Goal: Task Accomplishment & Management: Use online tool/utility

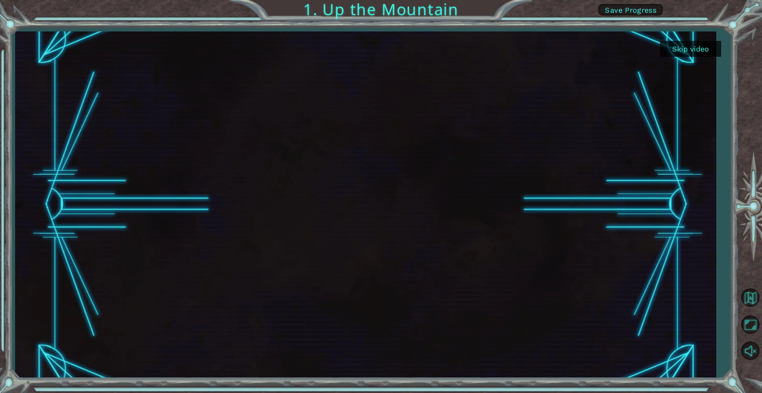
click at [685, 48] on button "Skip video" at bounding box center [690, 49] width 61 height 16
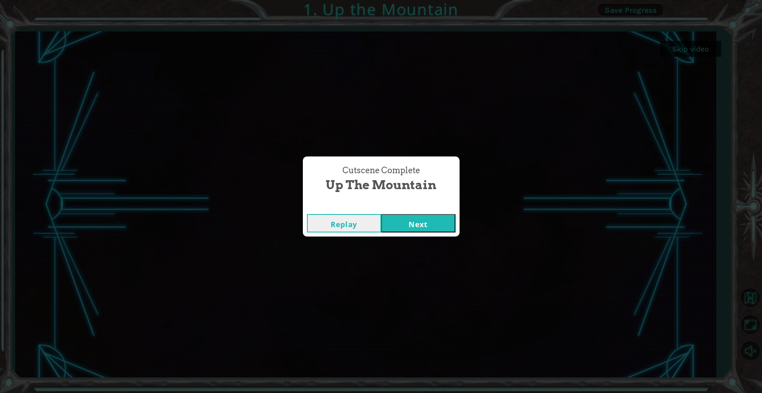
click at [425, 224] on button "Next" at bounding box center [418, 223] width 74 height 18
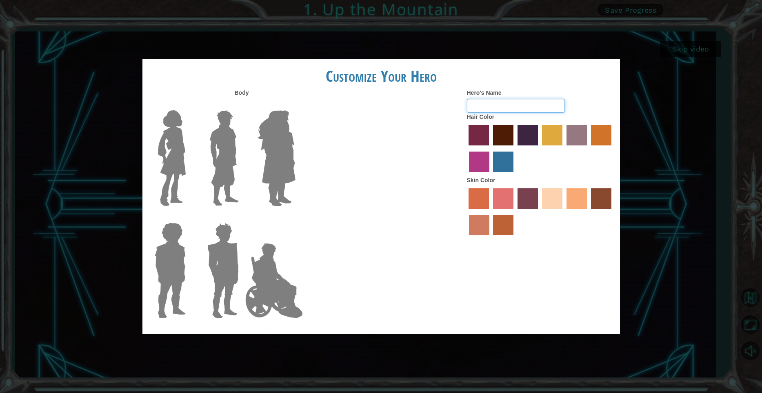
click at [496, 108] on input "Hero's Name" at bounding box center [516, 106] width 98 height 14
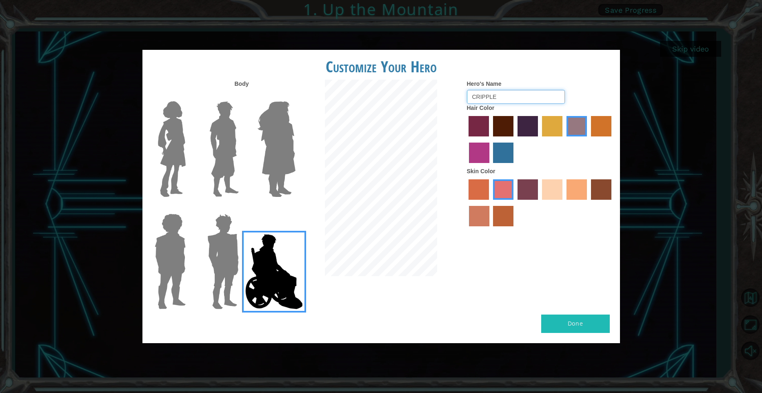
type input "CRIPPLE"
click at [500, 134] on label "maroon hair color" at bounding box center [503, 126] width 20 height 20
click at [490, 139] on input "maroon hair color" at bounding box center [490, 139] width 0 height 0
click at [545, 136] on label "tulip tree hair color" at bounding box center [552, 126] width 20 height 20
click at [539, 139] on input "tulip tree hair color" at bounding box center [539, 139] width 0 height 0
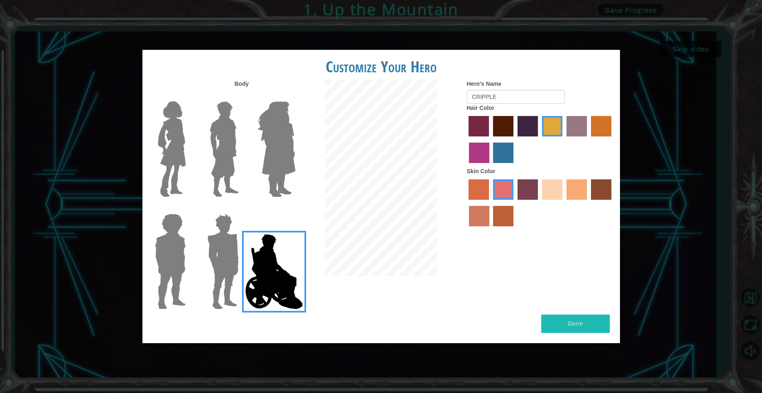
click at [580, 135] on label "bazaar hair color" at bounding box center [577, 126] width 20 height 20
click at [564, 139] on input "bazaar hair color" at bounding box center [564, 139] width 0 height 0
click at [554, 199] on label "sandy beach skin color" at bounding box center [552, 189] width 20 height 20
click at [539, 202] on input "sandy beach skin color" at bounding box center [539, 202] width 0 height 0
click at [508, 251] on div "Body Hero's Name CRIPPLE Hair Color Skin Color" at bounding box center [381, 197] width 478 height 235
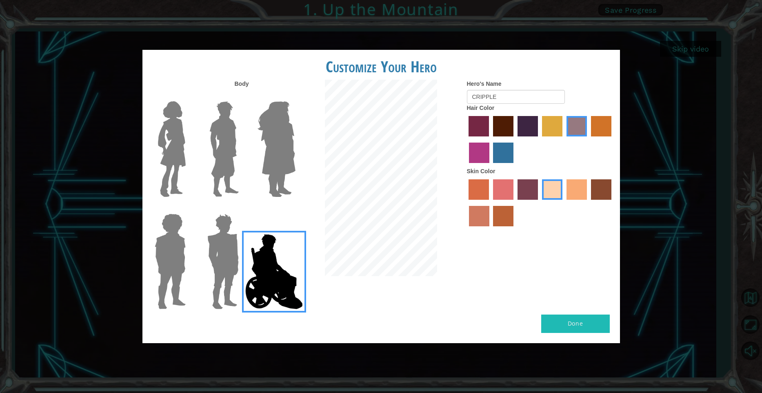
click at [562, 317] on button "Done" at bounding box center [575, 323] width 69 height 18
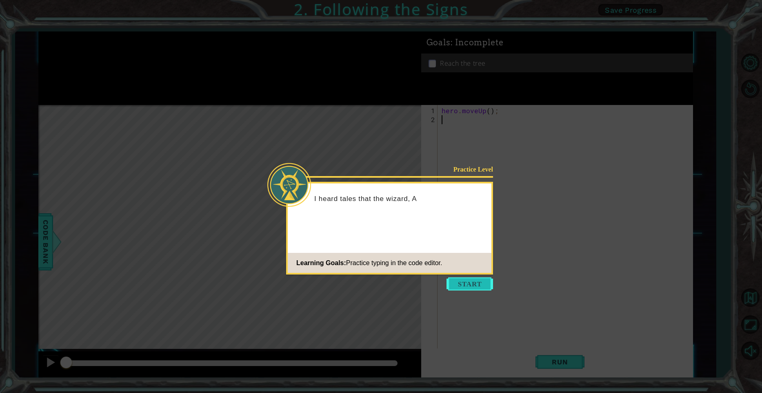
click at [482, 287] on button "Start" at bounding box center [470, 283] width 47 height 13
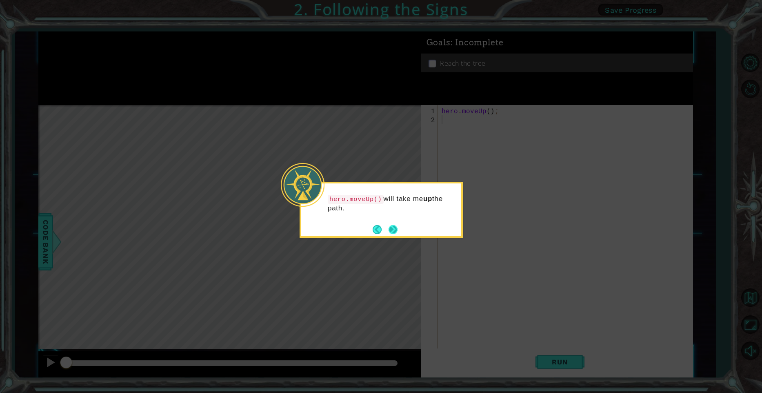
click at [397, 232] on button "Next" at bounding box center [393, 229] width 10 height 10
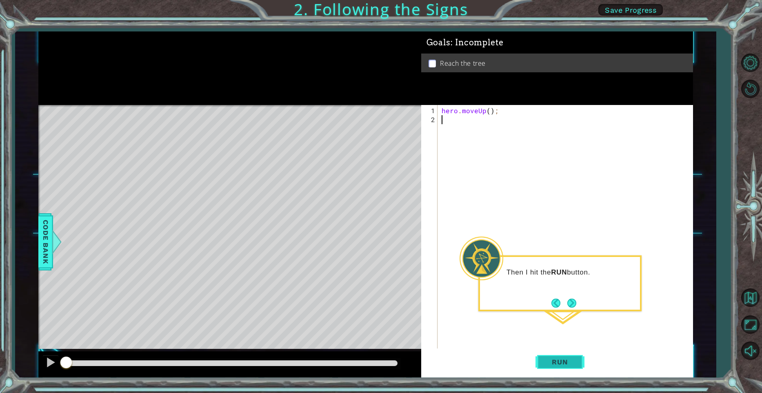
click at [569, 362] on span "Run" at bounding box center [560, 362] width 32 height 8
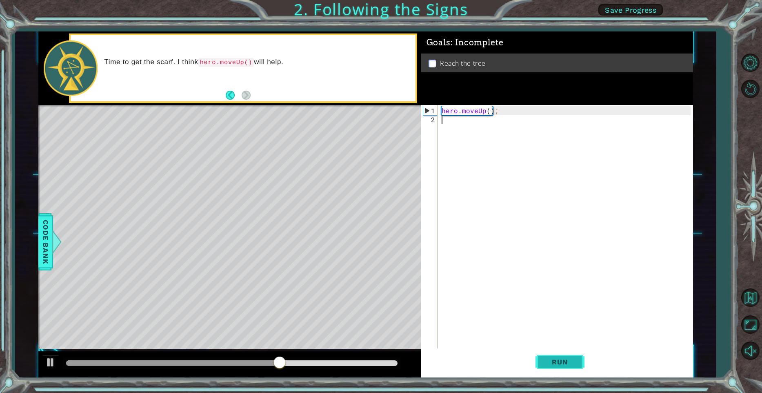
click at [554, 362] on span "Run" at bounding box center [560, 362] width 32 height 8
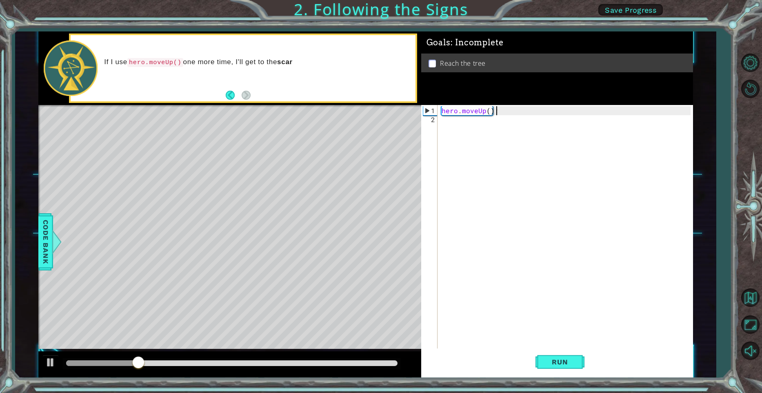
click at [510, 108] on div "hero . moveUp ( ) ;" at bounding box center [567, 240] width 255 height 269
type textarea "hero.moveUp();"
type textarea "H"
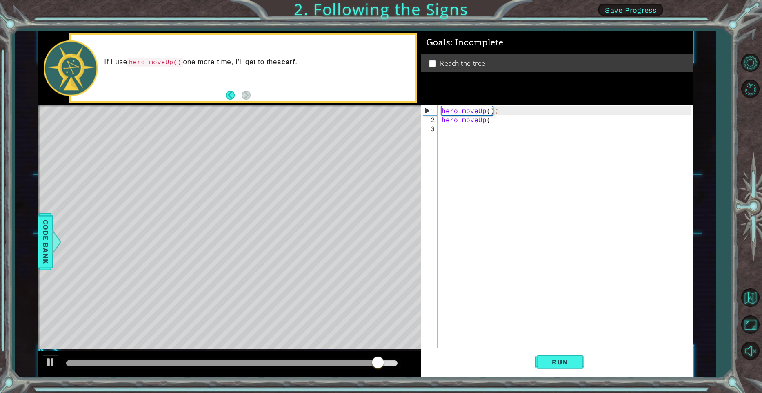
scroll to position [0, 3]
type textarea "hero.moveUp();"
click at [572, 357] on button "Run" at bounding box center [560, 361] width 49 height 27
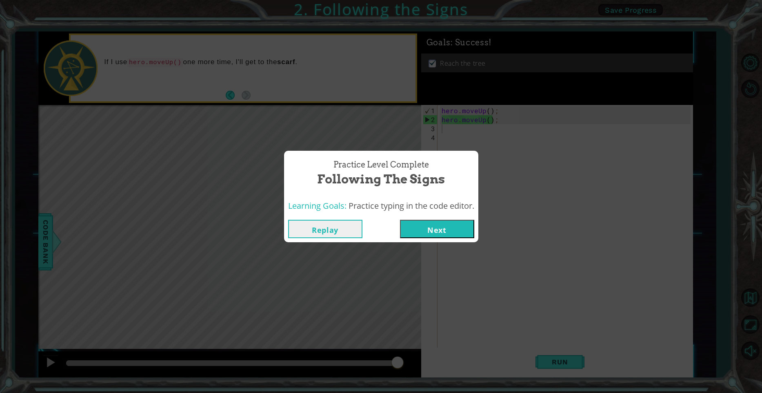
click at [416, 231] on button "Next" at bounding box center [437, 229] width 74 height 18
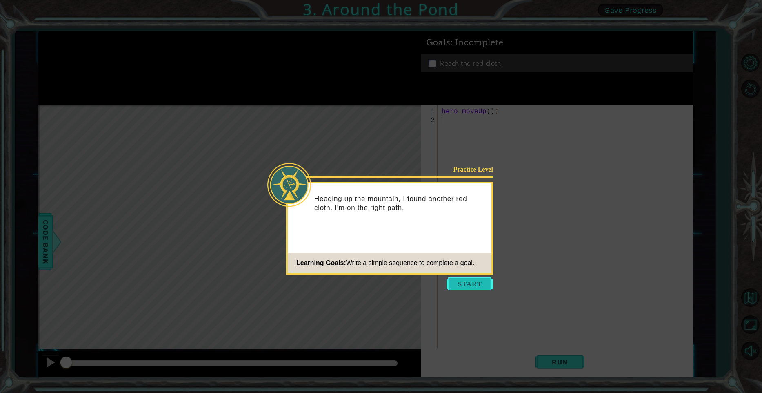
click at [477, 286] on button "Start" at bounding box center [470, 283] width 47 height 13
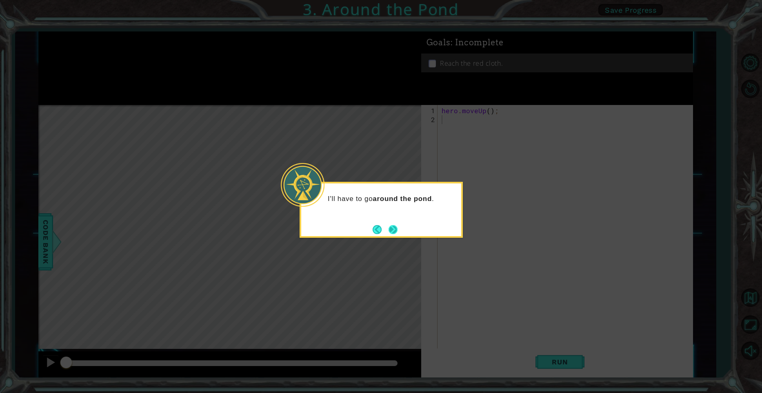
click at [397, 230] on button "Next" at bounding box center [393, 229] width 9 height 9
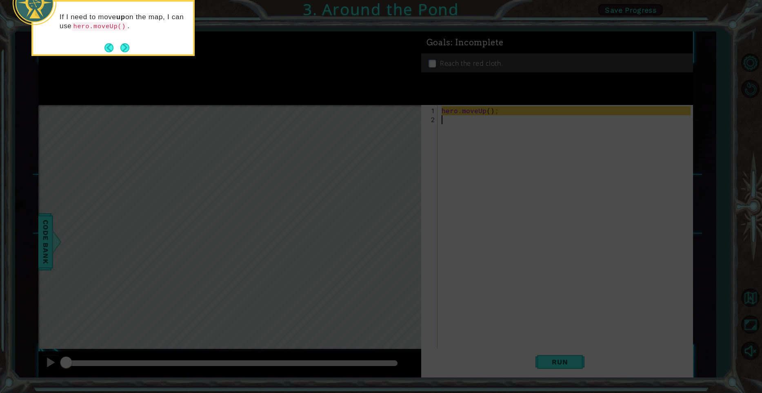
click at [474, 145] on icon at bounding box center [381, 59] width 762 height 668
click at [120, 53] on footer at bounding box center [117, 48] width 25 height 12
click at [123, 45] on button "Next" at bounding box center [124, 47] width 9 height 9
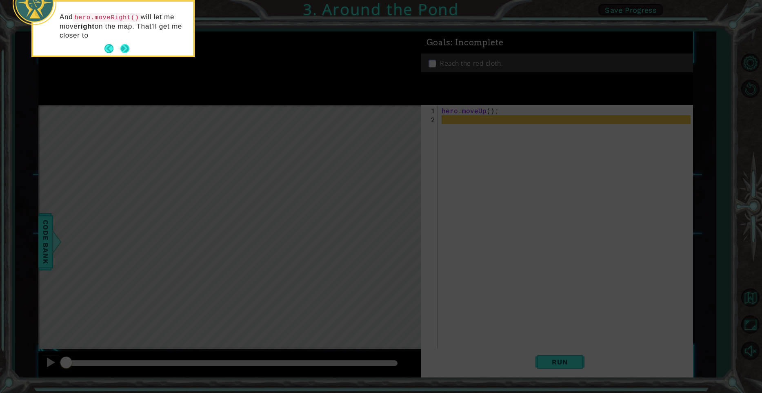
click at [124, 50] on button "Next" at bounding box center [124, 48] width 9 height 9
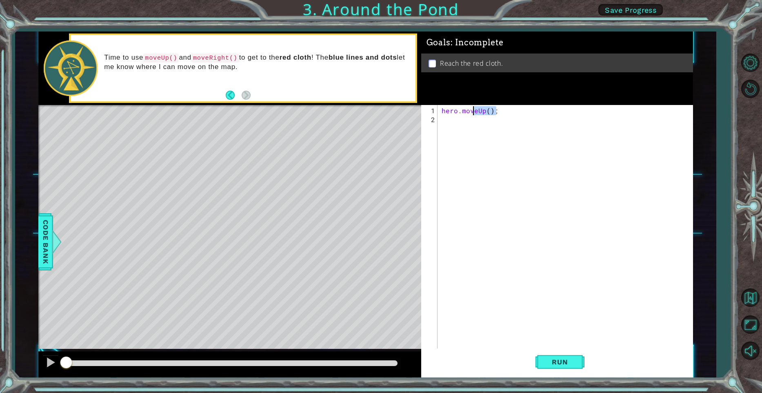
drag, startPoint x: 471, startPoint y: 111, endPoint x: 431, endPoint y: 106, distance: 39.9
click at [440, 106] on div "hero . moveUp ( ) ;" at bounding box center [565, 230] width 251 height 251
type textarea "hero.moveUp();"
click at [451, 119] on div "hero . moveUp ( ) ;" at bounding box center [567, 240] width 255 height 269
paste textarea "hero.moveUp();"
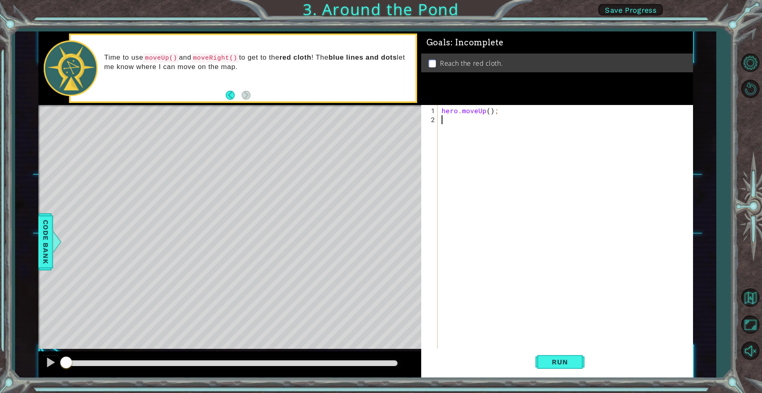
type textarea "hero.moveUp();"
paste textarea "hero.moveUp();"
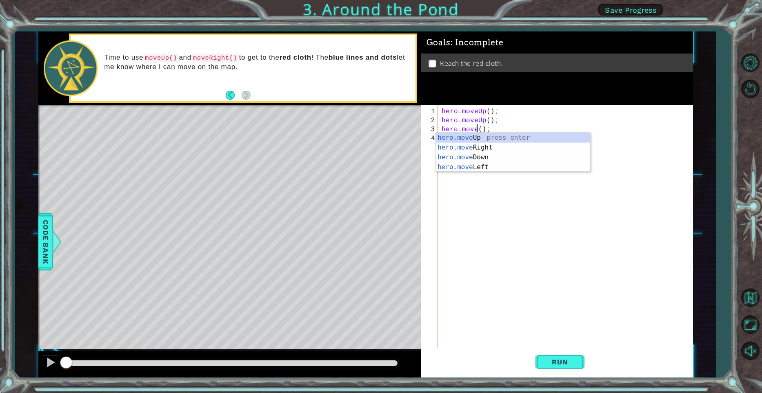
scroll to position [0, 2]
type textarea "hero.moveRight();"
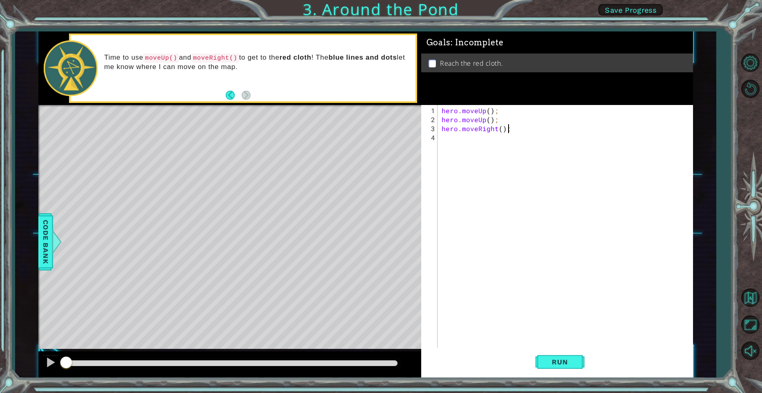
scroll to position [0, 0]
paste textarea "hero.moveUp();"
type textarea "hero.moveUp();"
click at [577, 358] on button "Run" at bounding box center [560, 361] width 49 height 27
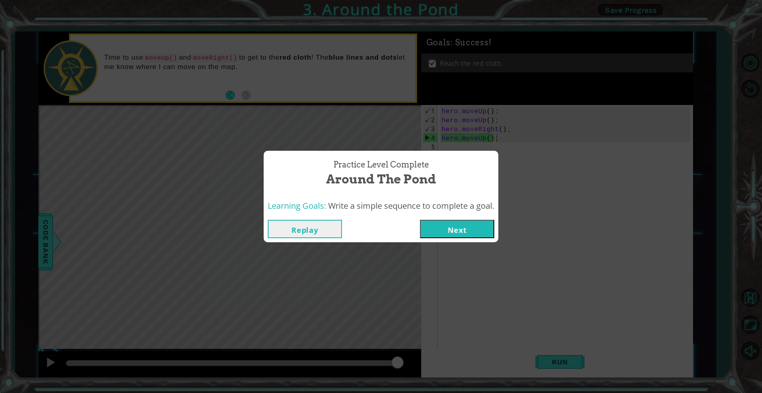
click at [451, 222] on button "Next" at bounding box center [457, 229] width 74 height 18
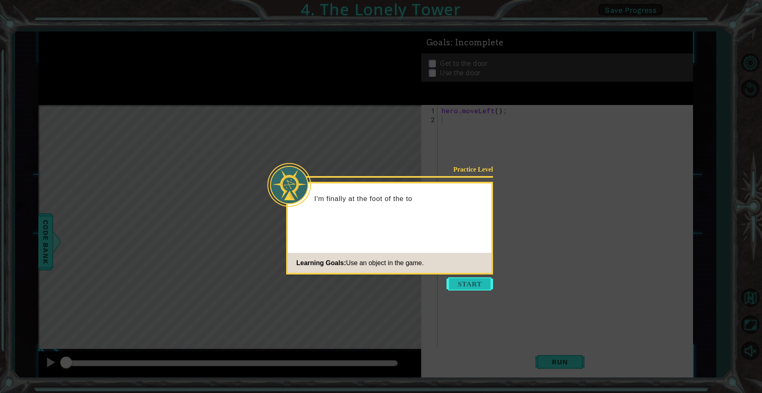
click at [474, 284] on button "Start" at bounding box center [470, 283] width 47 height 13
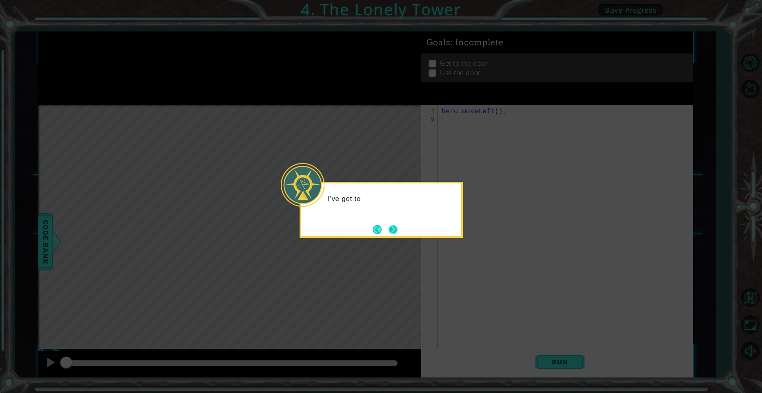
click at [398, 233] on button "Next" at bounding box center [393, 229] width 9 height 9
click at [395, 231] on button "Next" at bounding box center [393, 229] width 15 height 15
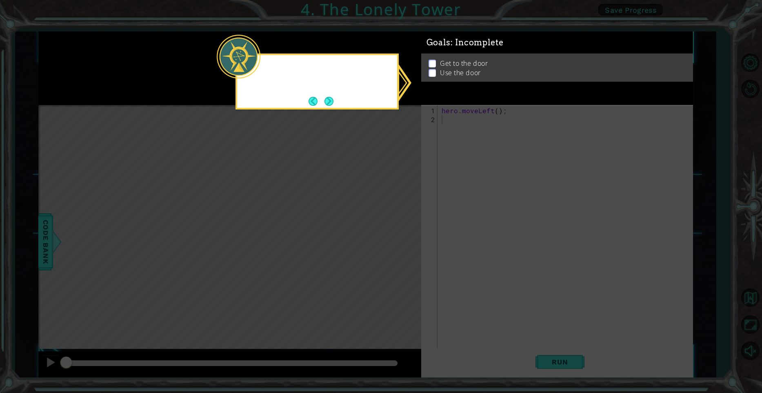
click at [395, 231] on icon at bounding box center [381, 196] width 762 height 393
click at [338, 98] on div "My GOALS up here will help me" at bounding box center [317, 81] width 163 height 56
click at [330, 98] on button "Next" at bounding box center [328, 101] width 11 height 11
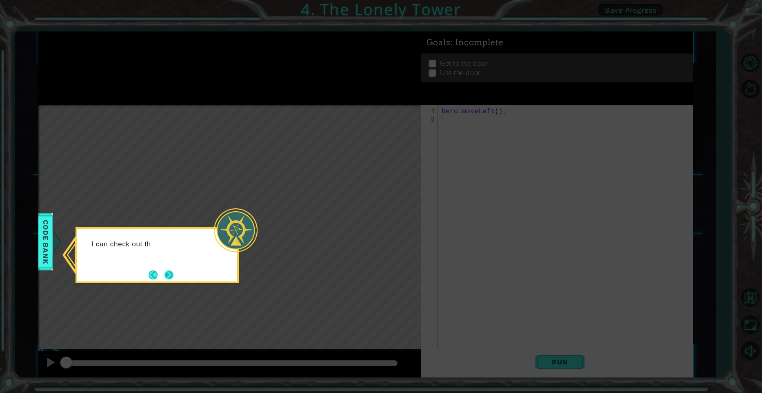
drag, startPoint x: 177, startPoint y: 274, endPoint x: 172, endPoint y: 273, distance: 4.9
click at [175, 273] on div "I can check out th" at bounding box center [157, 255] width 163 height 56
click at [172, 273] on button "Next" at bounding box center [169, 274] width 9 height 9
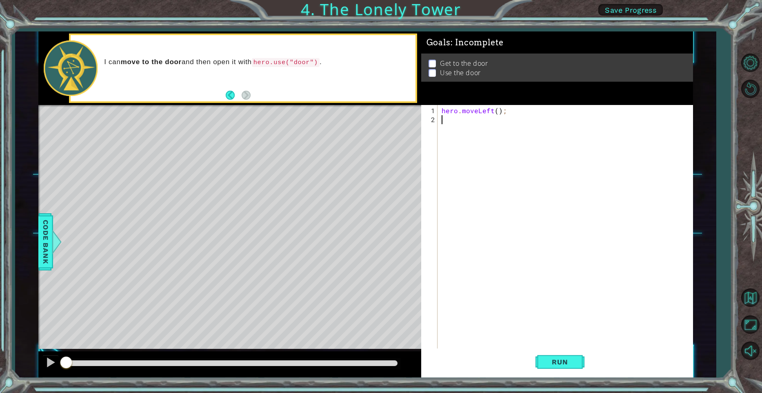
click at [577, 312] on div "hero . moveLeft ( ) ;" at bounding box center [567, 240] width 255 height 269
drag, startPoint x: 492, startPoint y: 115, endPoint x: 425, endPoint y: 119, distance: 67.5
click at [440, 119] on div "hero . moveLeft ( ) ;" at bounding box center [565, 230] width 251 height 251
click at [497, 114] on div "hero . moveLeft ( ) ;" at bounding box center [567, 240] width 255 height 269
type textarea "hero.moveLeft();"
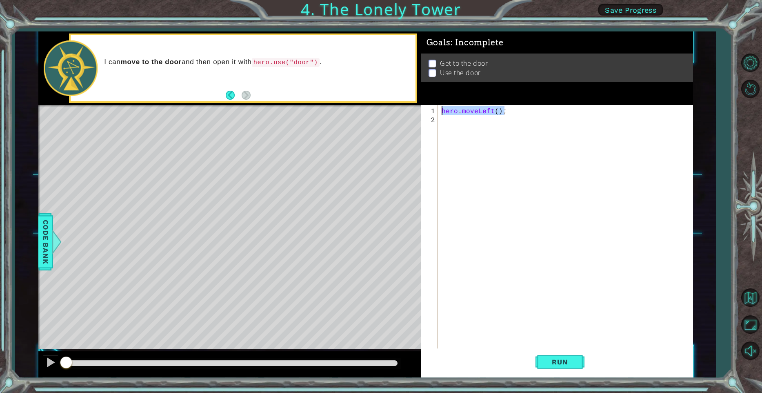
drag, startPoint x: 506, startPoint y: 113, endPoint x: 442, endPoint y: 111, distance: 63.7
click at [442, 111] on div "hero . moveLeft ( ) ;" at bounding box center [567, 240] width 255 height 269
click at [513, 106] on div "hero . moveLeft ( ) ;" at bounding box center [565, 230] width 251 height 251
paste textarea "hero.moveLeft();"
type textarea "hero.moveLeft();"
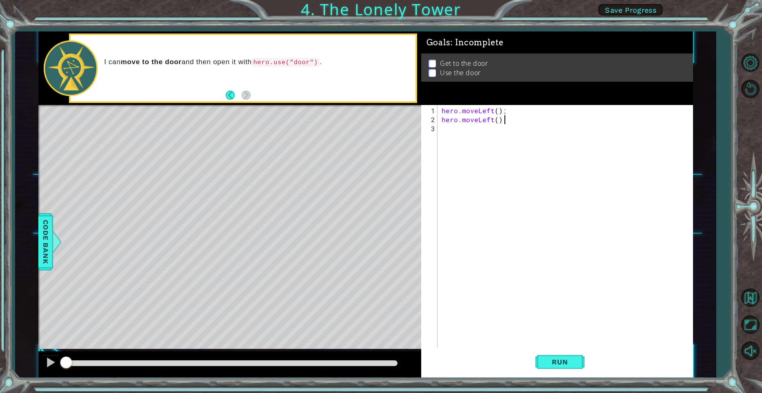
type textarea "hero.moveLeft();"
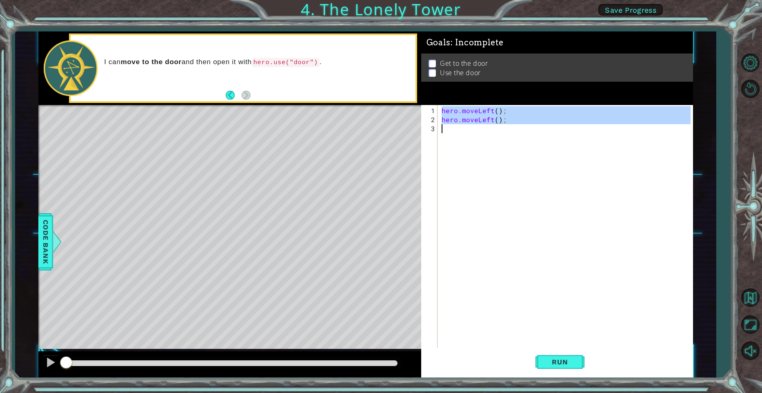
click at [515, 127] on div "hero . moveLeft ( ) ; hero . moveLeft ( ) ;" at bounding box center [565, 226] width 251 height 242
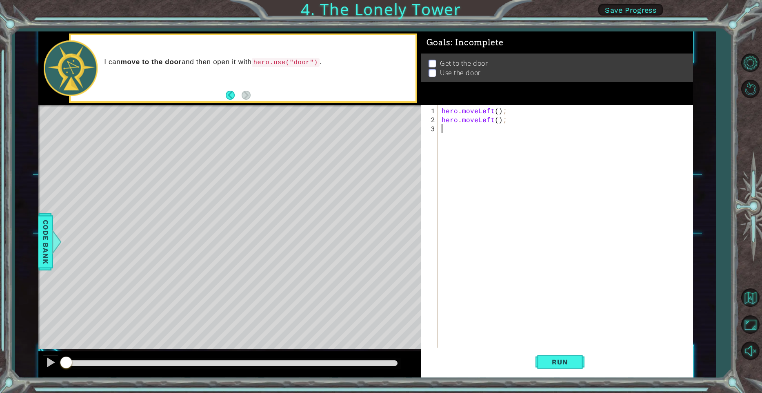
paste textarea "hero.moveLeft();"
type textarea "hero.moveLeft();"
click at [492, 133] on div "hero . moveLeft ( ) ; hero . moveLeft ( ) ; hero . moveLeft ( ) ;" at bounding box center [567, 236] width 255 height 260
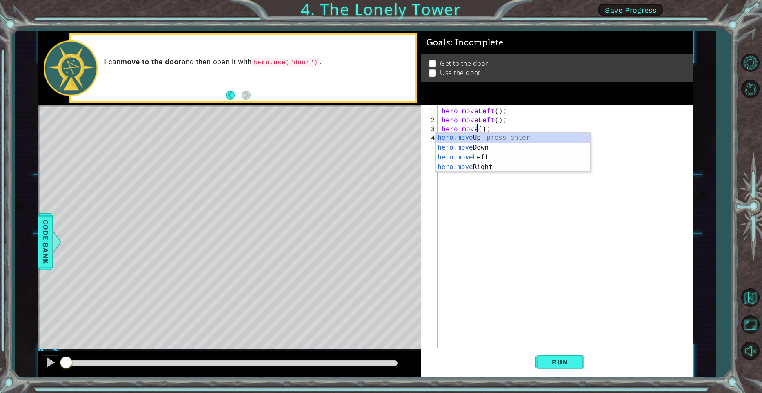
type textarea "hero.moveUp();"
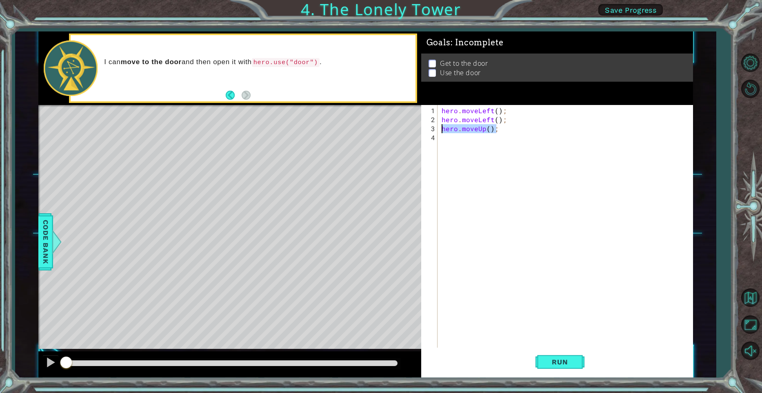
drag, startPoint x: 483, startPoint y: 130, endPoint x: 430, endPoint y: 131, distance: 52.3
click at [440, 131] on div "hero . moveLeft ( ) ; hero . moveLeft ( ) ; hero . moveUp ( ) ;" at bounding box center [565, 226] width 251 height 242
click at [514, 134] on div "hero . moveLeft ( ) ; hero . moveLeft ( ) ; hero . moveUp ( ) ;" at bounding box center [567, 236] width 255 height 260
click at [512, 131] on div "hero . moveLeft ( ) ; hero . moveLeft ( ) ; hero . moveUp ( ) ;" at bounding box center [567, 236] width 255 height 260
type textarea "hero.moveUp();"
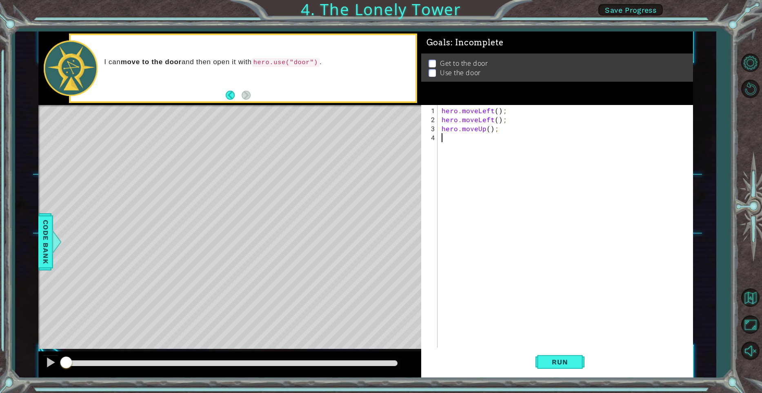
click at [505, 141] on div "hero . moveLeft ( ) ; hero . moveLeft ( ) ; hero . moveUp ( ) ;" at bounding box center [567, 236] width 255 height 260
paste textarea "hero.moveUp();"
type textarea "hero.moveUp();"
click at [507, 132] on div "hero . moveLeft ( ) ; hero . moveLeft ( ) ; hero . moveUp ( ) ; hero . moveUp (…" at bounding box center [567, 236] width 255 height 260
paste textarea "hero.moveUp();"
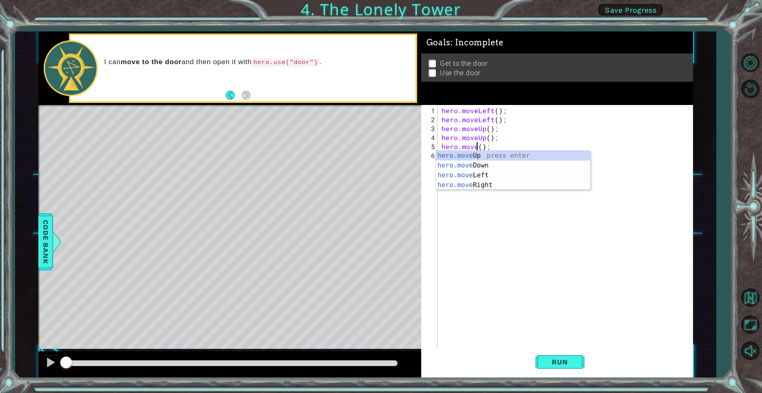
scroll to position [0, 2]
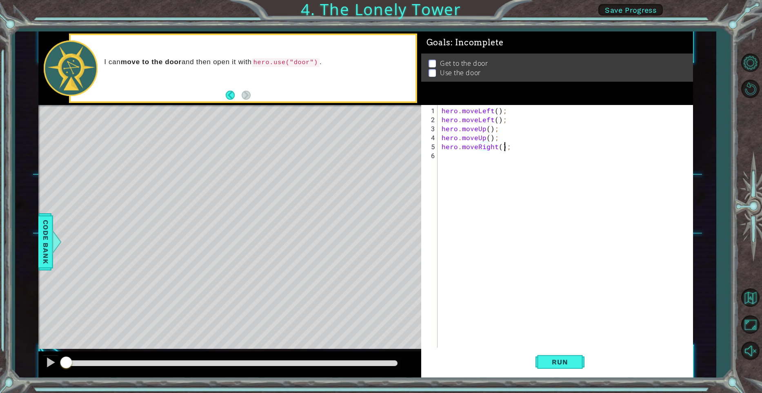
type textarea "hero.moveRight();"
paste textarea "hero.moveUp();"
type textarea "hero.moveRight();"
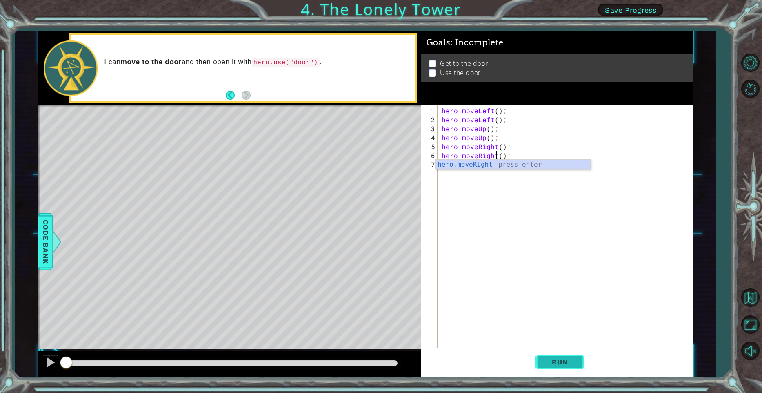
click at [538, 367] on button "Run" at bounding box center [560, 361] width 49 height 27
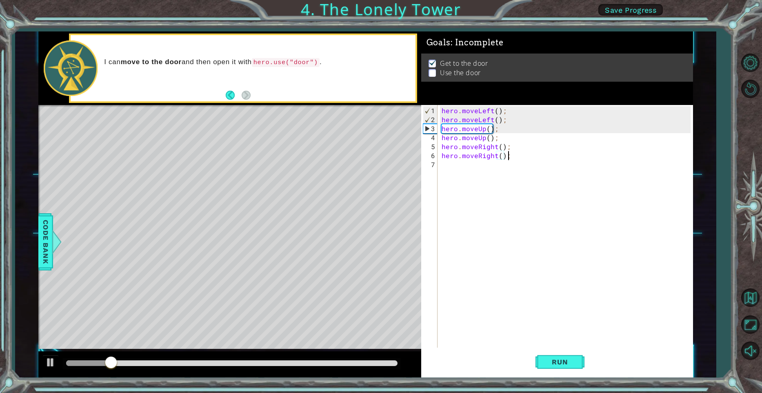
click at [547, 151] on div "hero . moveLeft ( ) ; hero . moveLeft ( ) ; hero . moveUp ( ) ; hero . moveUp (…" at bounding box center [567, 236] width 255 height 260
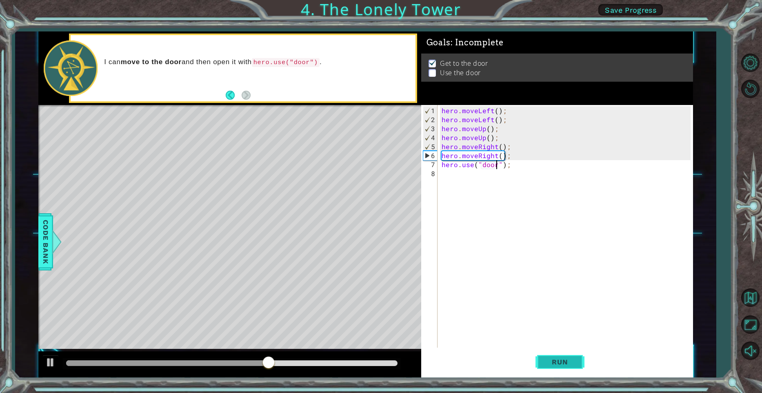
type textarea "hero.use("door");"
click at [557, 365] on span "Run" at bounding box center [560, 362] width 32 height 8
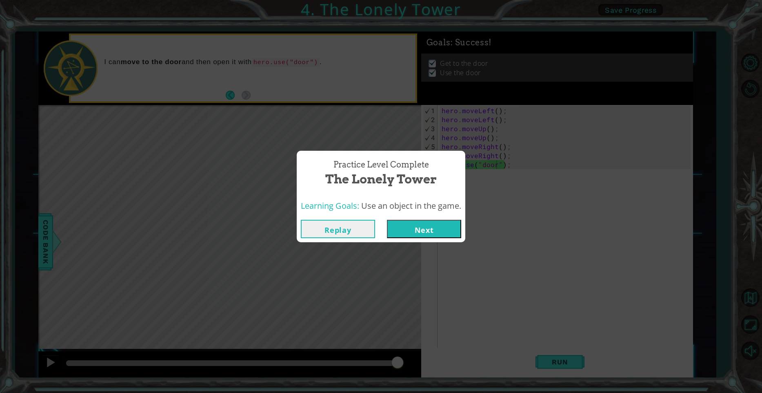
click at [434, 231] on button "Next" at bounding box center [424, 229] width 74 height 18
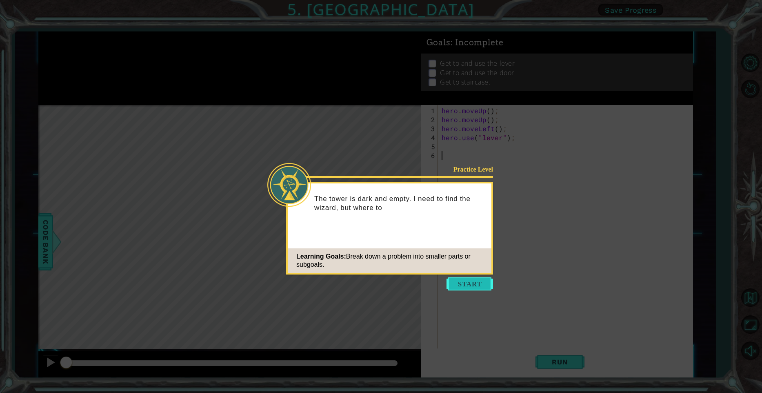
click at [478, 280] on button "Start" at bounding box center [470, 283] width 47 height 13
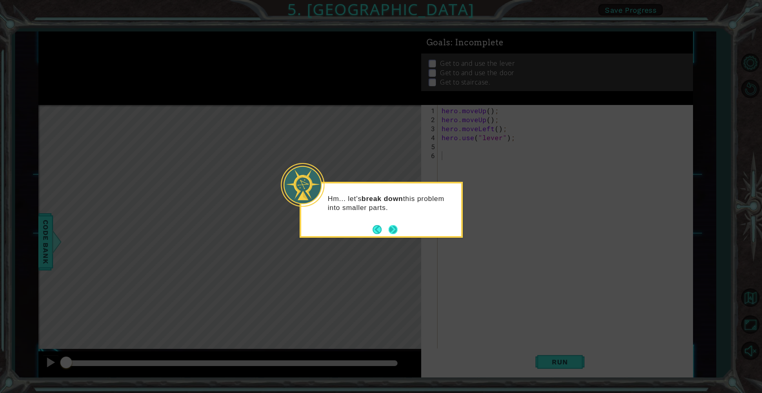
click at [392, 230] on button "Next" at bounding box center [393, 229] width 9 height 9
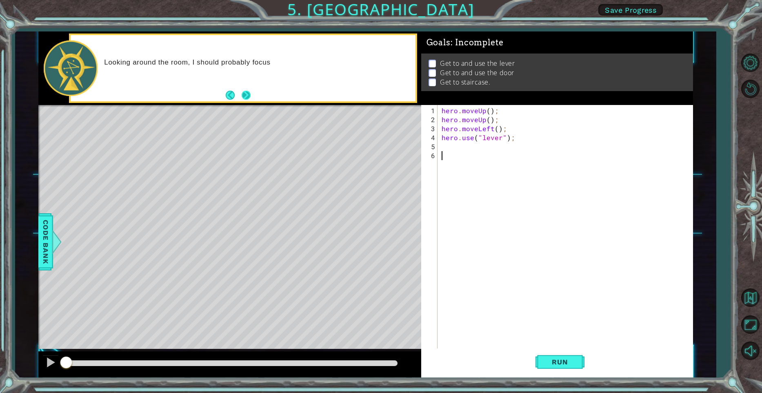
click at [244, 93] on button "Next" at bounding box center [246, 95] width 9 height 9
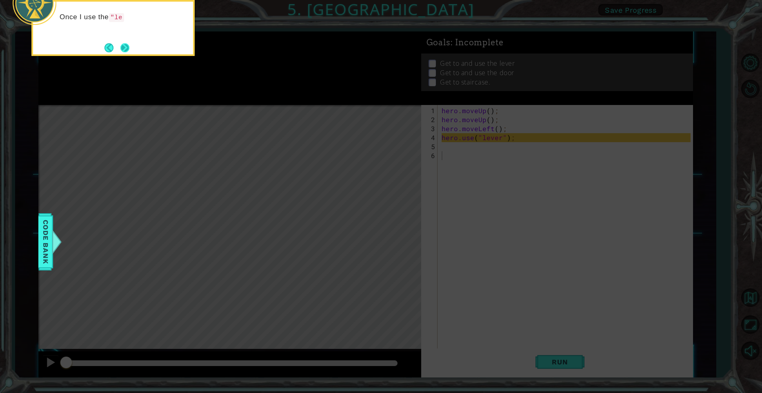
click at [123, 53] on button "Next" at bounding box center [125, 47] width 10 height 10
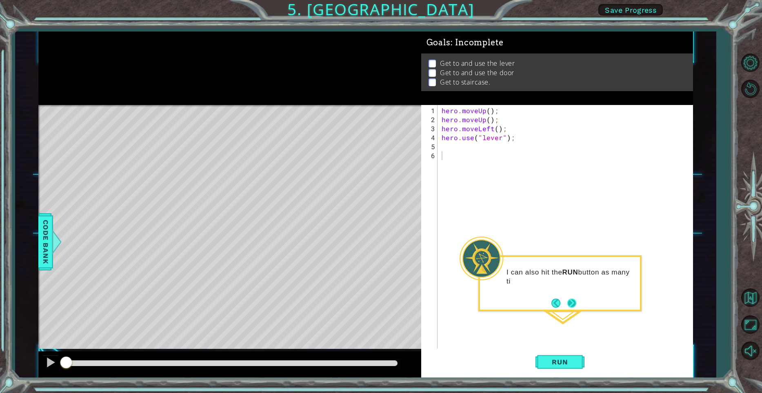
click at [569, 304] on button "Next" at bounding box center [572, 303] width 12 height 12
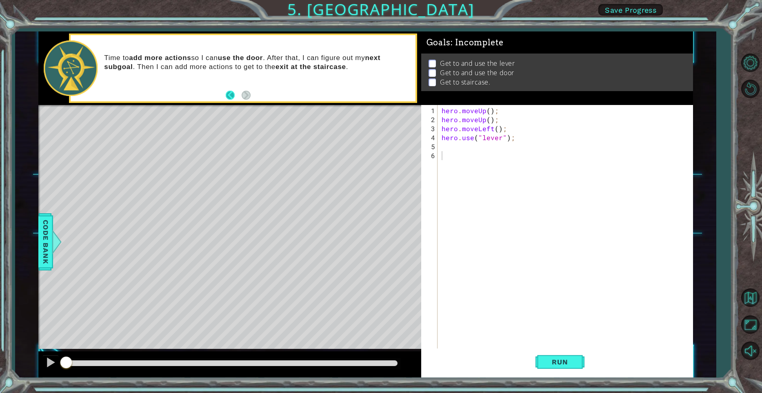
click at [237, 97] on footer at bounding box center [238, 95] width 25 height 12
click at [236, 97] on button "Back" at bounding box center [234, 95] width 16 height 9
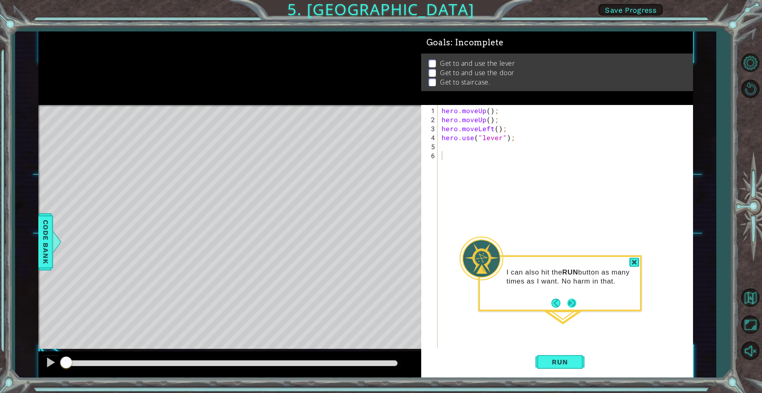
click at [573, 301] on button "Next" at bounding box center [572, 303] width 10 height 10
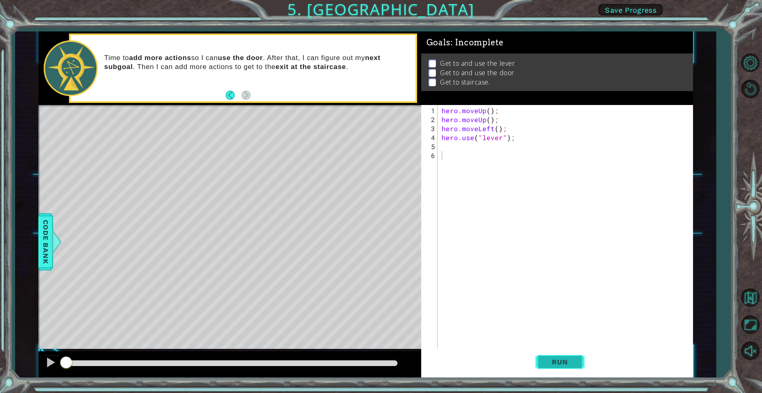
click at [558, 367] on button "Run" at bounding box center [560, 361] width 49 height 27
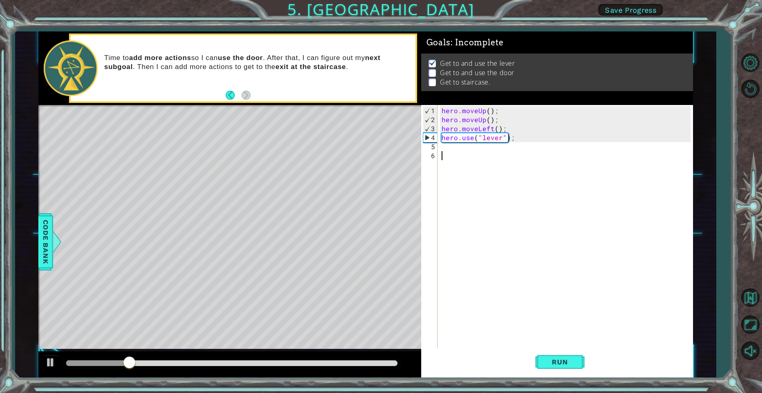
type textarea "e"
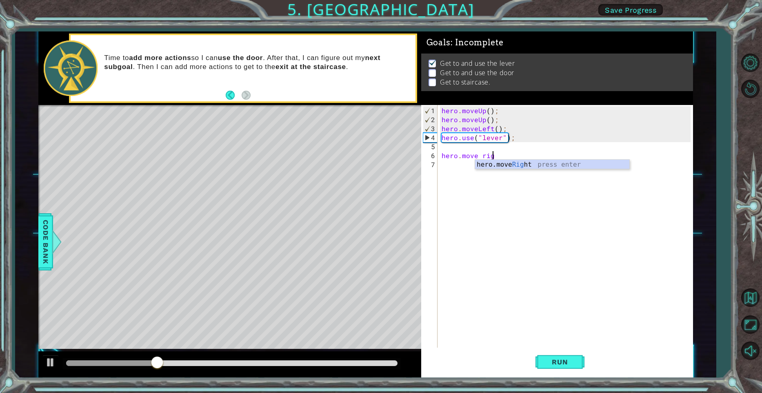
type textarea "hero.move right"
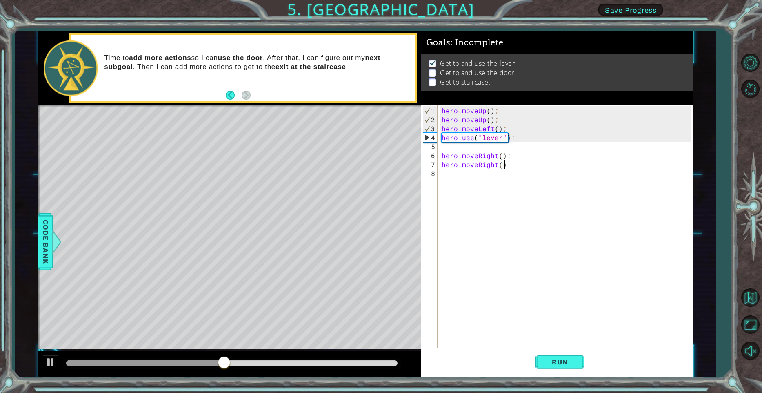
scroll to position [0, 4]
type textarea "hero.moveRight();"
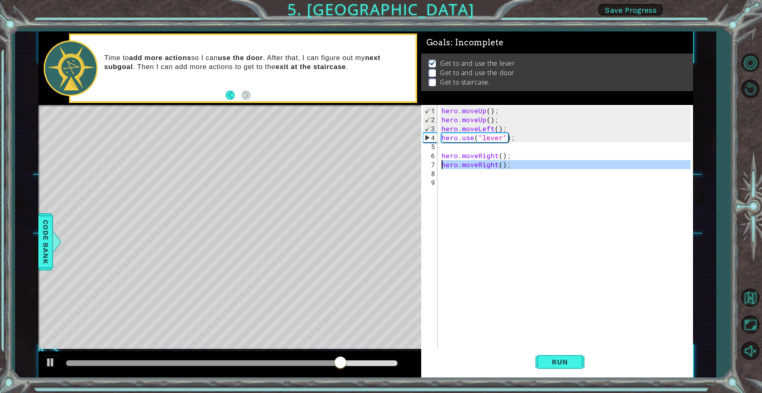
drag, startPoint x: 512, startPoint y: 169, endPoint x: 442, endPoint y: 162, distance: 71.0
click at [442, 162] on div "hero . moveUp ( ) ; hero . moveUp ( ) ; hero . moveLeft ( ) ; hero . use ( "lev…" at bounding box center [567, 236] width 255 height 260
drag, startPoint x: 354, startPoint y: 366, endPoint x: 114, endPoint y: 377, distance: 240.3
click at [114, 377] on div "1 ההההההההההההההההההההההההההההההההההההההההההההההההההההההההההההההההההההההההההההה…" at bounding box center [381, 196] width 762 height 393
click at [516, 162] on div "hero . moveUp ( ) ; hero . moveUp ( ) ; hero . moveLeft ( ) ; hero . use ( "lev…" at bounding box center [565, 226] width 251 height 242
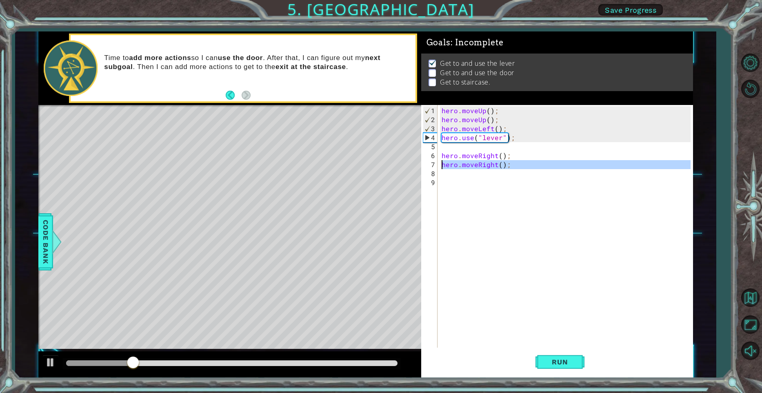
type textarea "hero.moveRight();"
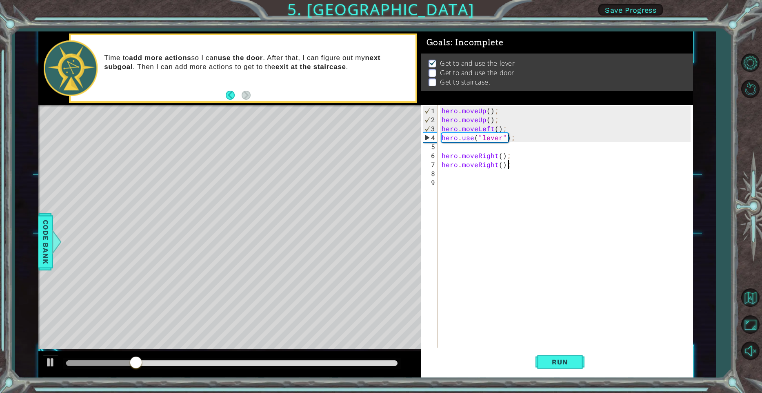
click at [516, 162] on div "hero . moveUp ( ) ; hero . moveUp ( ) ; hero . moveLeft ( ) ; hero . use ( "lev…" at bounding box center [567, 236] width 255 height 260
click at [522, 162] on div "hero . moveUp ( ) ; hero . moveUp ( ) ; hero . moveLeft ( ) ; hero . use ( "lev…" at bounding box center [565, 226] width 251 height 242
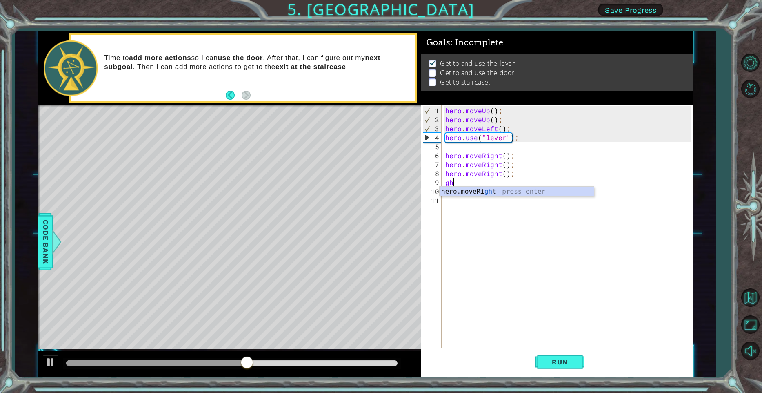
type textarea "g"
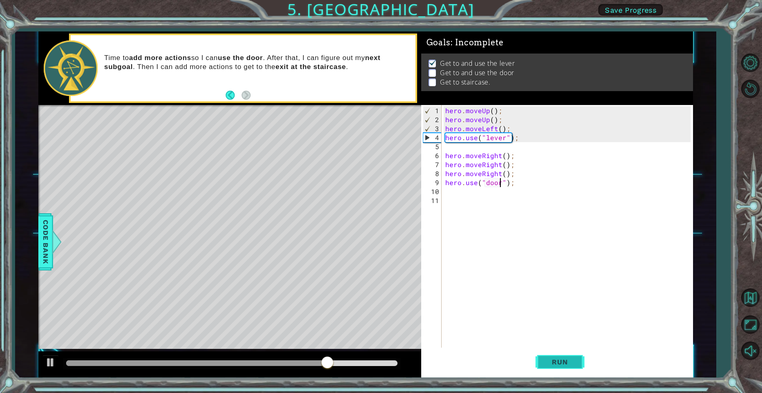
type textarea "hero.use("door");"
click at [564, 358] on span "Run" at bounding box center [560, 362] width 32 height 8
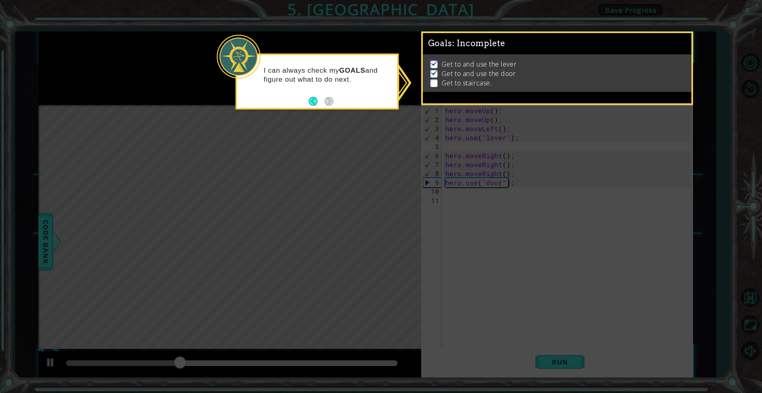
drag, startPoint x: 417, startPoint y: 144, endPoint x: 389, endPoint y: 125, distance: 34.1
click at [420, 143] on icon at bounding box center [381, 196] width 762 height 393
click at [314, 102] on button "Back" at bounding box center [317, 101] width 16 height 9
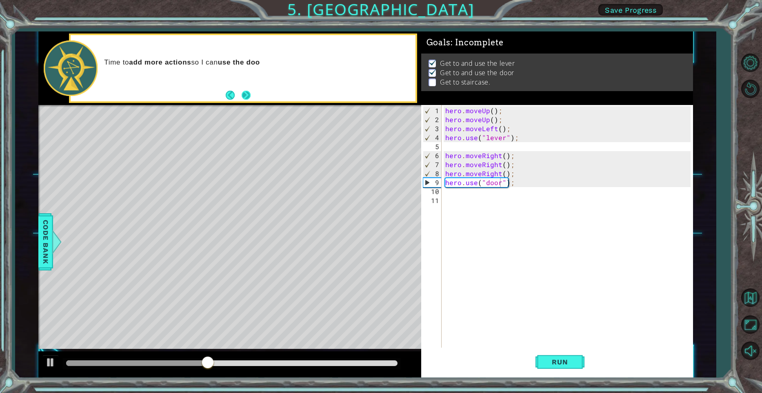
click at [247, 98] on button "Next" at bounding box center [246, 95] width 9 height 9
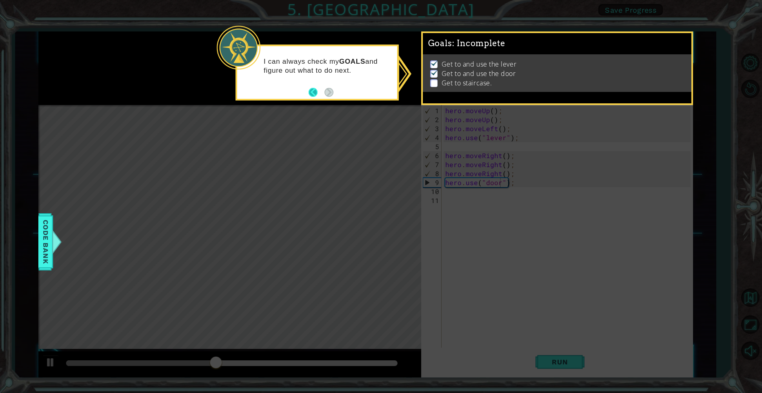
click at [312, 91] on button "Back" at bounding box center [317, 92] width 16 height 9
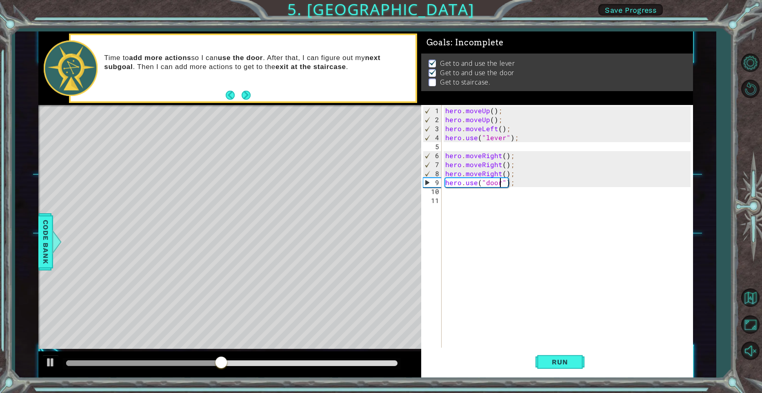
click at [554, 237] on div "hero . moveUp ( ) ; hero . moveUp ( ) ; hero . moveLeft ( ) ; hero . use ( "lev…" at bounding box center [569, 236] width 251 height 260
click at [469, 192] on div "hero . moveUp ( ) ; hero . moveUp ( ) ; hero . moveLeft ( ) ; hero . use ( "lev…" at bounding box center [569, 236] width 251 height 260
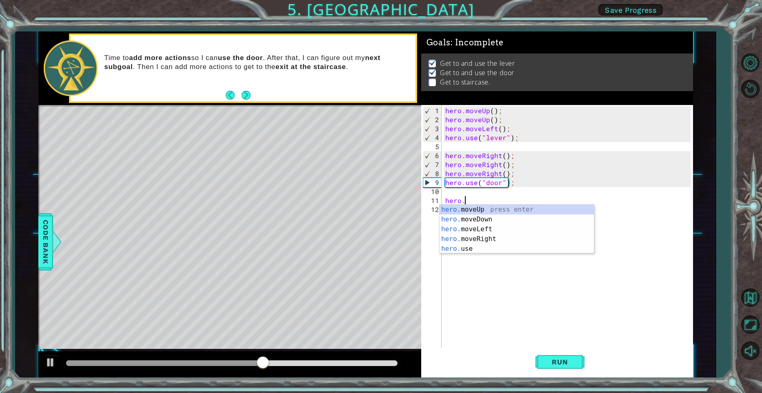
type textarea "hero.m"
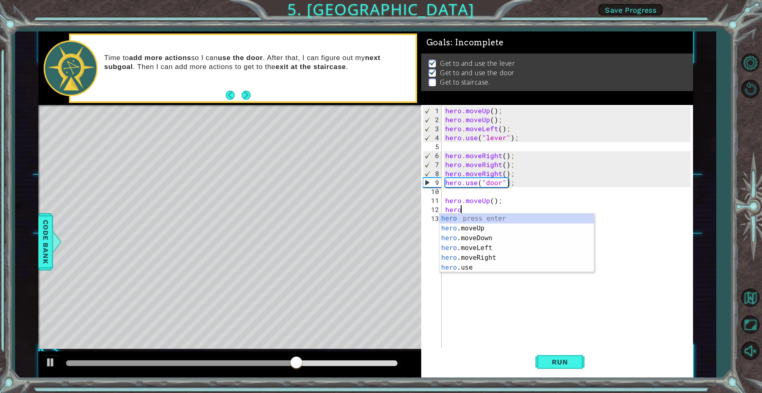
type textarea "hero."
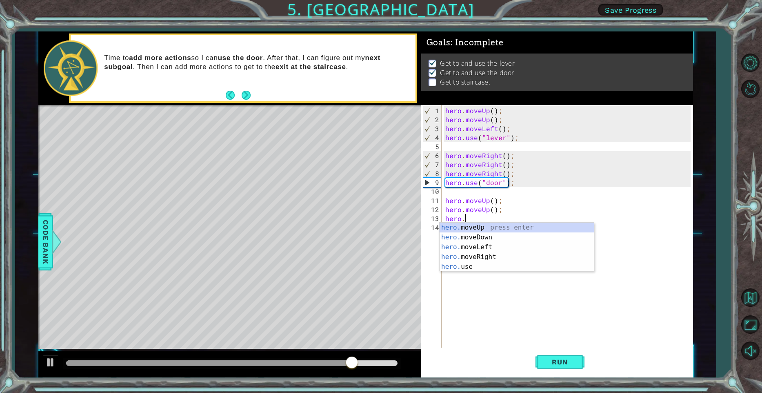
scroll to position [0, 1]
type textarea "[DOMAIN_NAME]"
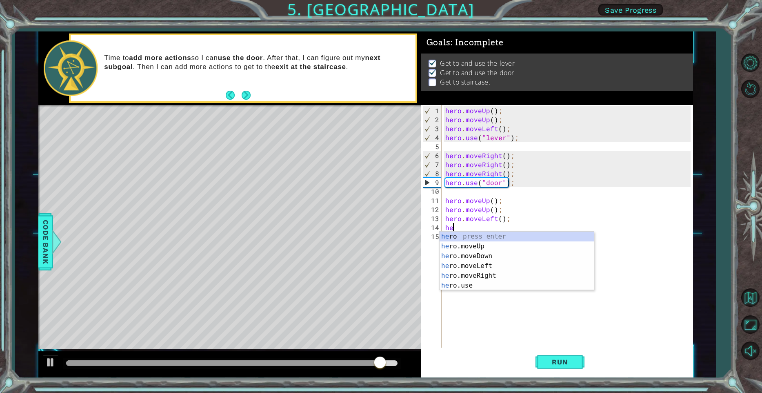
scroll to position [0, 0]
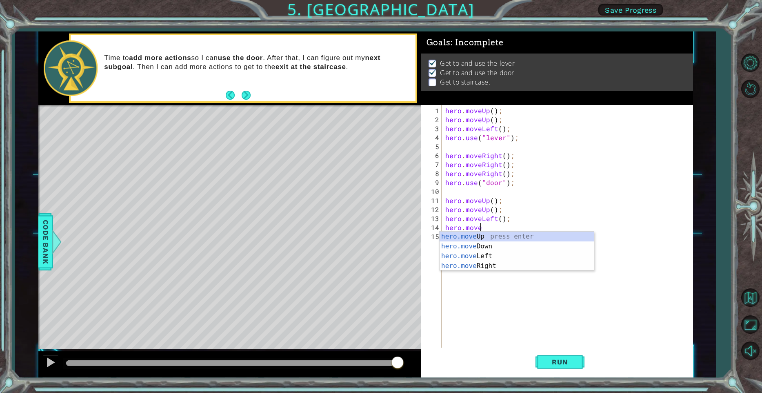
type textarea "hero.movel"
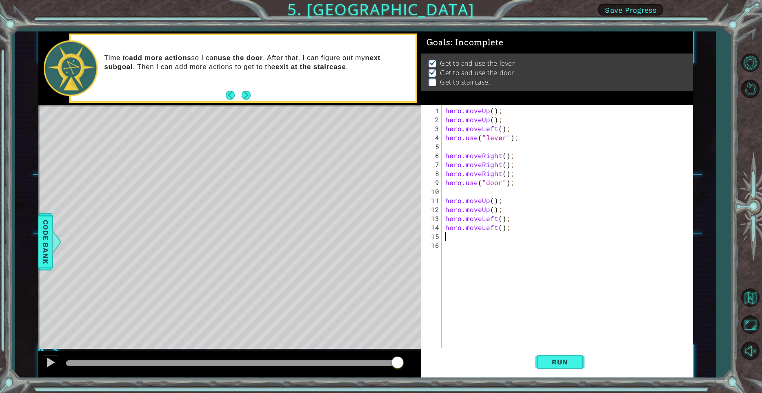
paste textarea "hero.moveRight();"
type textarea "hero.moveLeft();"
click at [509, 235] on div "hero . moveUp ( ) ; hero . moveUp ( ) ; hero . moveLeft ( ) ; hero . use ( "lev…" at bounding box center [569, 236] width 251 height 260
paste textarea "hero.moveRight();"
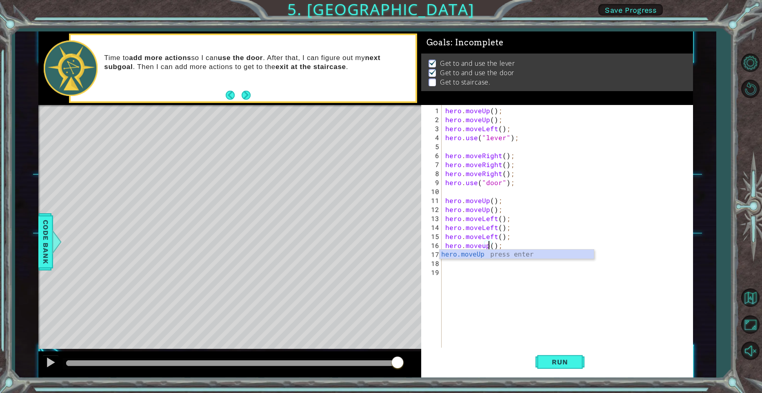
scroll to position [0, 2]
drag, startPoint x: 517, startPoint y: 236, endPoint x: 445, endPoint y: 234, distance: 71.9
click at [445, 234] on div "hero . moveUp ( ) ; hero . moveUp ( ) ; hero . moveLeft ( ) ; hero . use ( "lev…" at bounding box center [569, 236] width 251 height 260
type textarea "hero.moveLeft();"
click at [518, 235] on div "hero . moveUp ( ) ; hero . moveUp ( ) ; hero . moveLeft ( ) ; hero . use ( "lev…" at bounding box center [567, 226] width 247 height 242
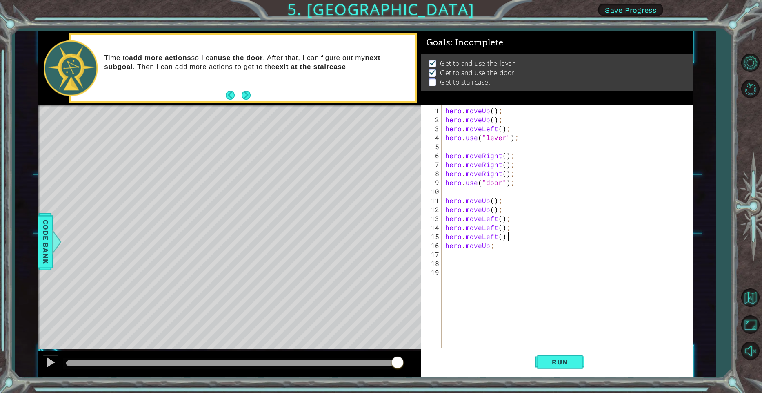
click at [519, 235] on div "hero . moveUp ( ) ; hero . moveUp ( ) ; hero . moveLeft ( ) ; hero . use ( "lev…" at bounding box center [569, 236] width 251 height 260
paste textarea "hero.moveLeft();"
type textarea "hero.moveLeft();"
paste textarea "hero.moveLeft();"
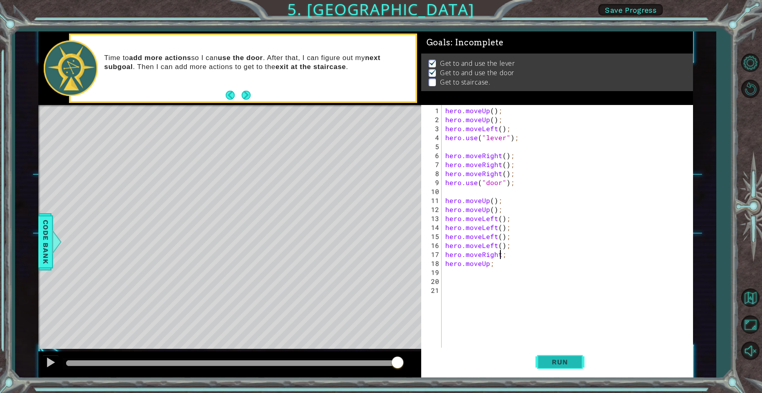
click at [560, 358] on span "Run" at bounding box center [560, 362] width 32 height 8
click at [561, 357] on button "Run" at bounding box center [560, 361] width 49 height 27
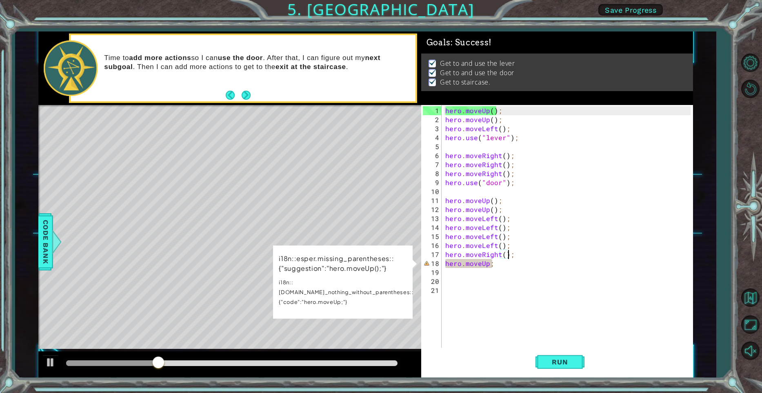
click at [487, 263] on div "hero . moveUp ( ) ; hero . moveUp ( ) ; hero . moveLeft ( ) ; hero . use ( "lev…" at bounding box center [569, 236] width 251 height 260
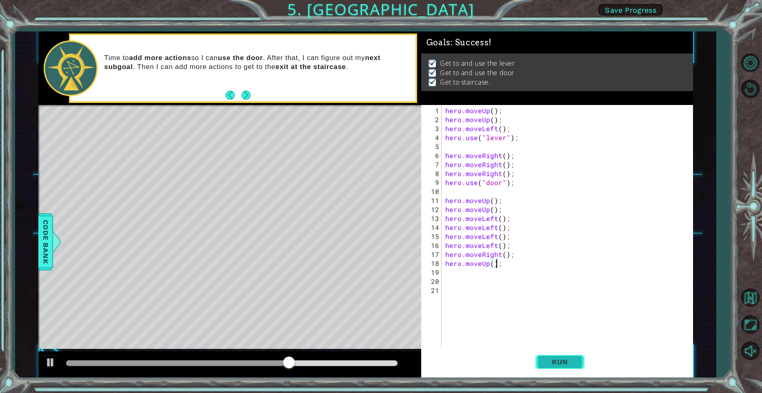
type textarea "hero.moveUp();"
click at [558, 359] on span "Run" at bounding box center [560, 362] width 32 height 8
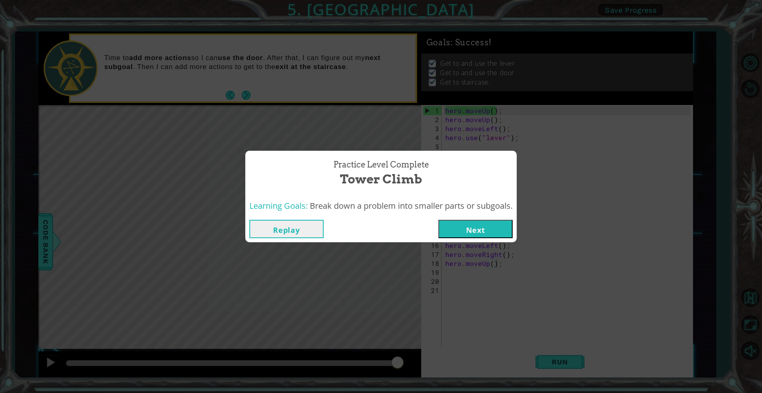
click at [496, 232] on button "Next" at bounding box center [475, 229] width 74 height 18
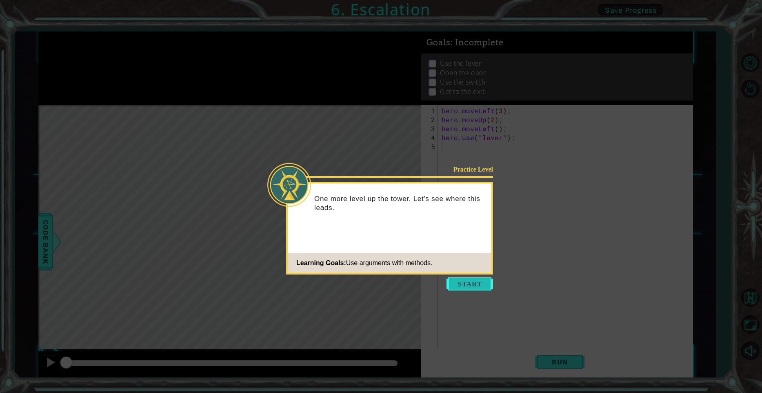
click at [479, 287] on button "Start" at bounding box center [470, 283] width 47 height 13
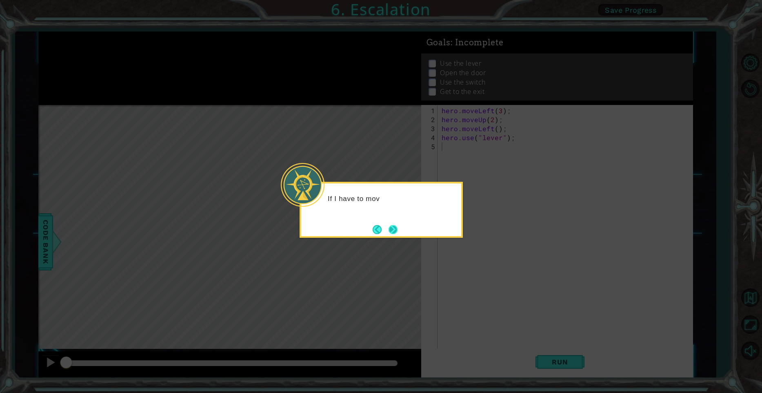
click at [395, 231] on button "Next" at bounding box center [393, 229] width 9 height 9
